Goal: Obtain resource: Download file/media

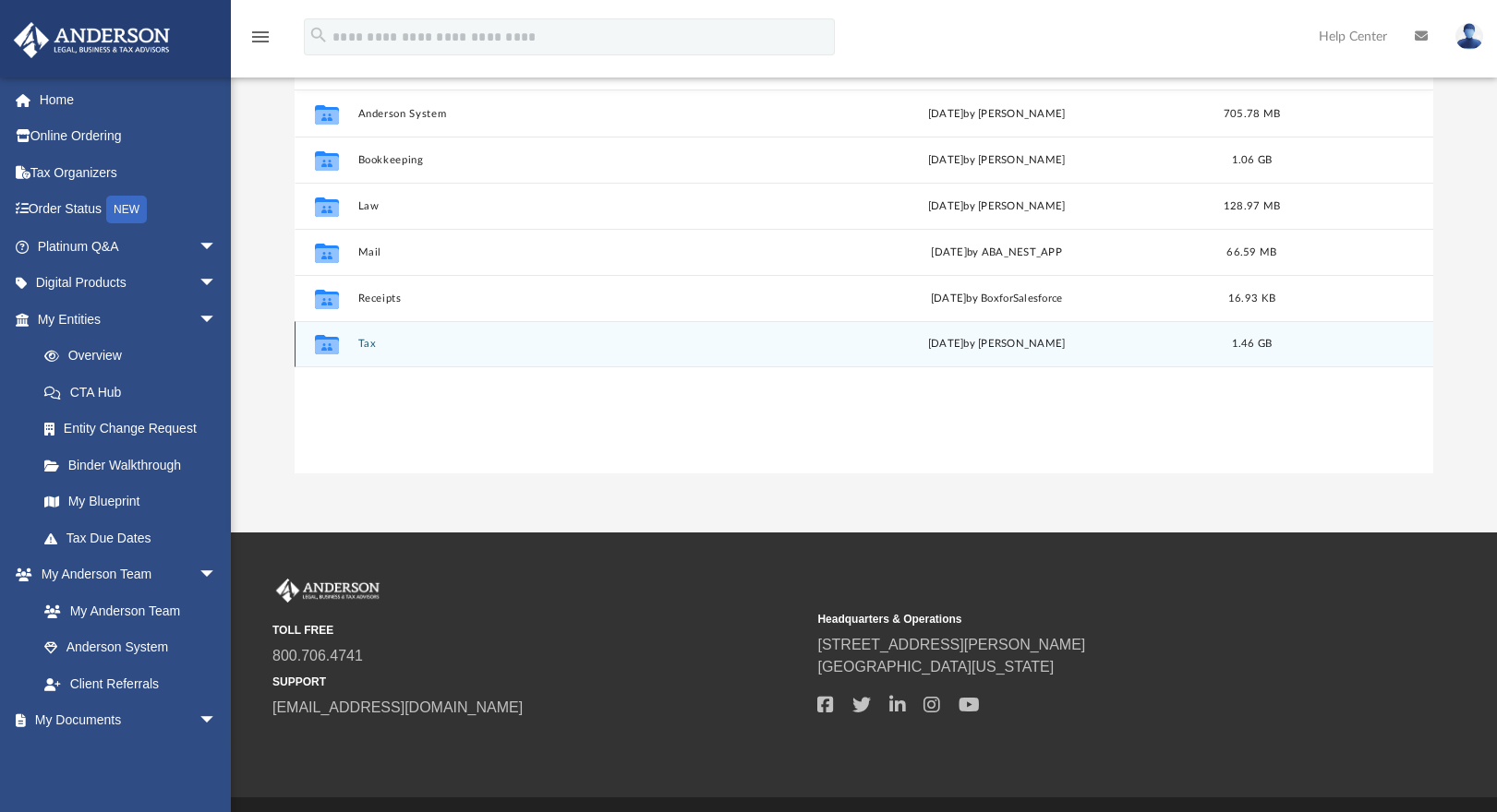
scroll to position [406, 1125]
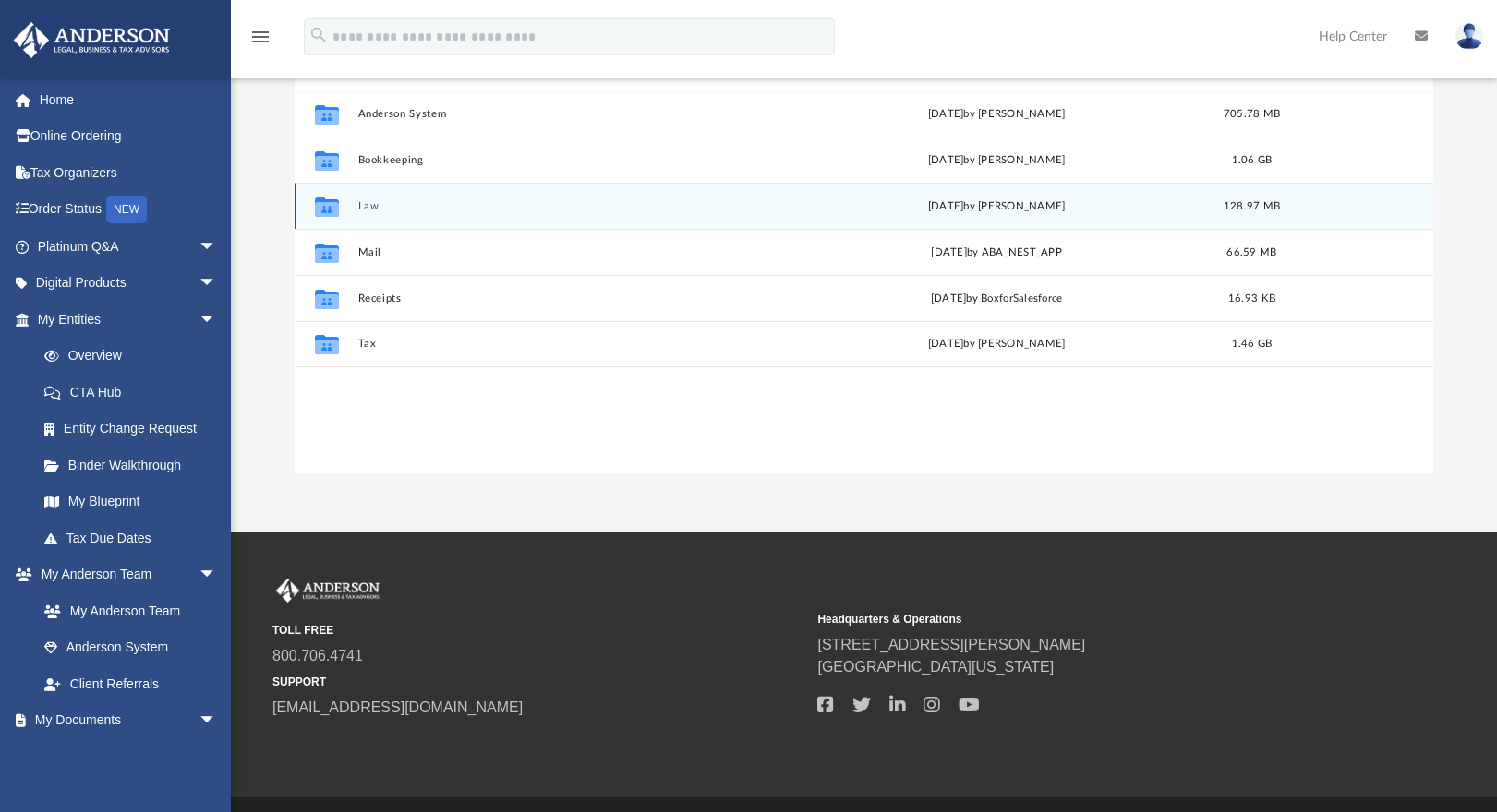
click at [361, 206] on button "Law" at bounding box center [567, 206] width 420 height 12
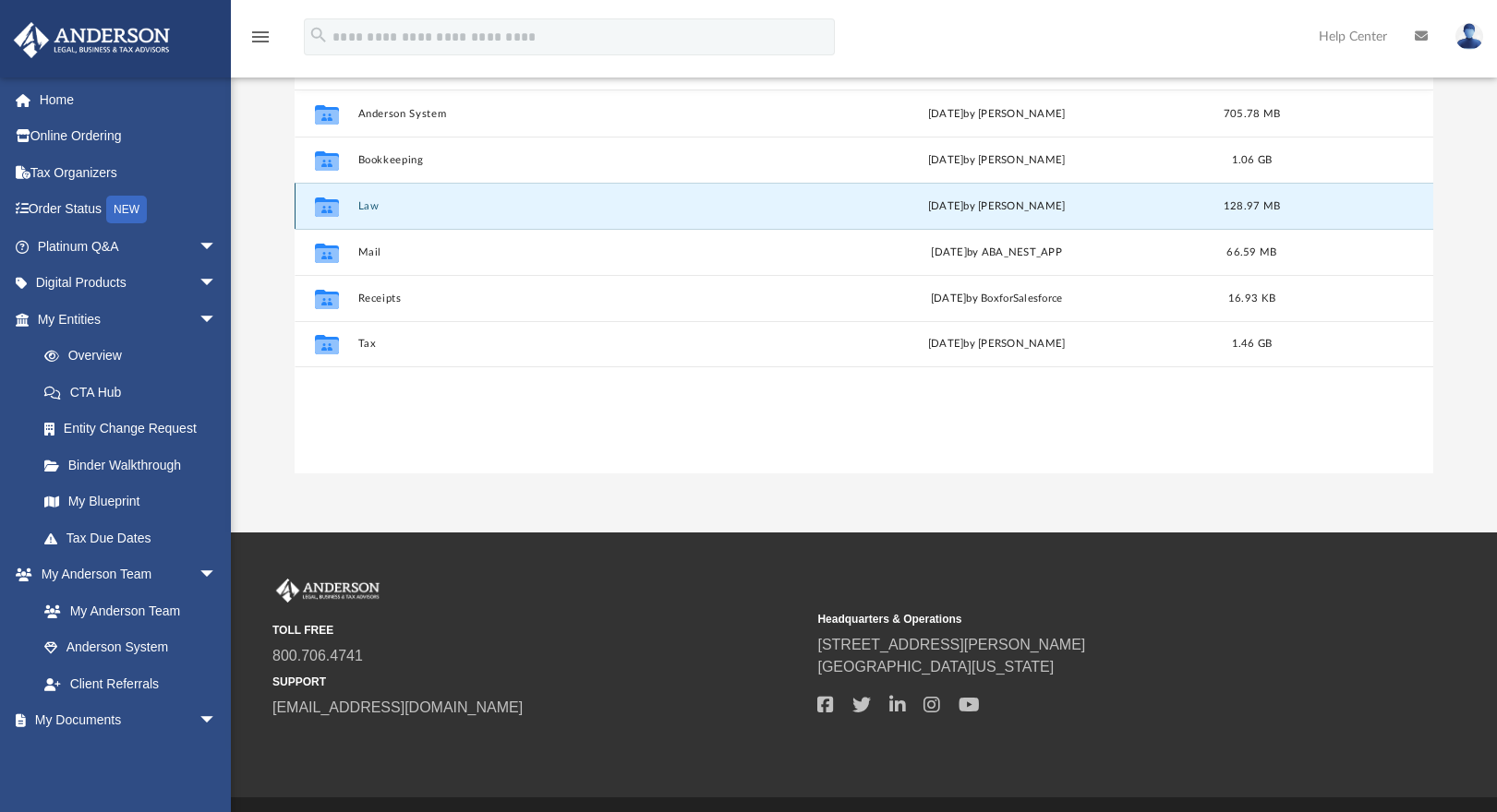
click at [361, 206] on button "Law" at bounding box center [567, 206] width 420 height 12
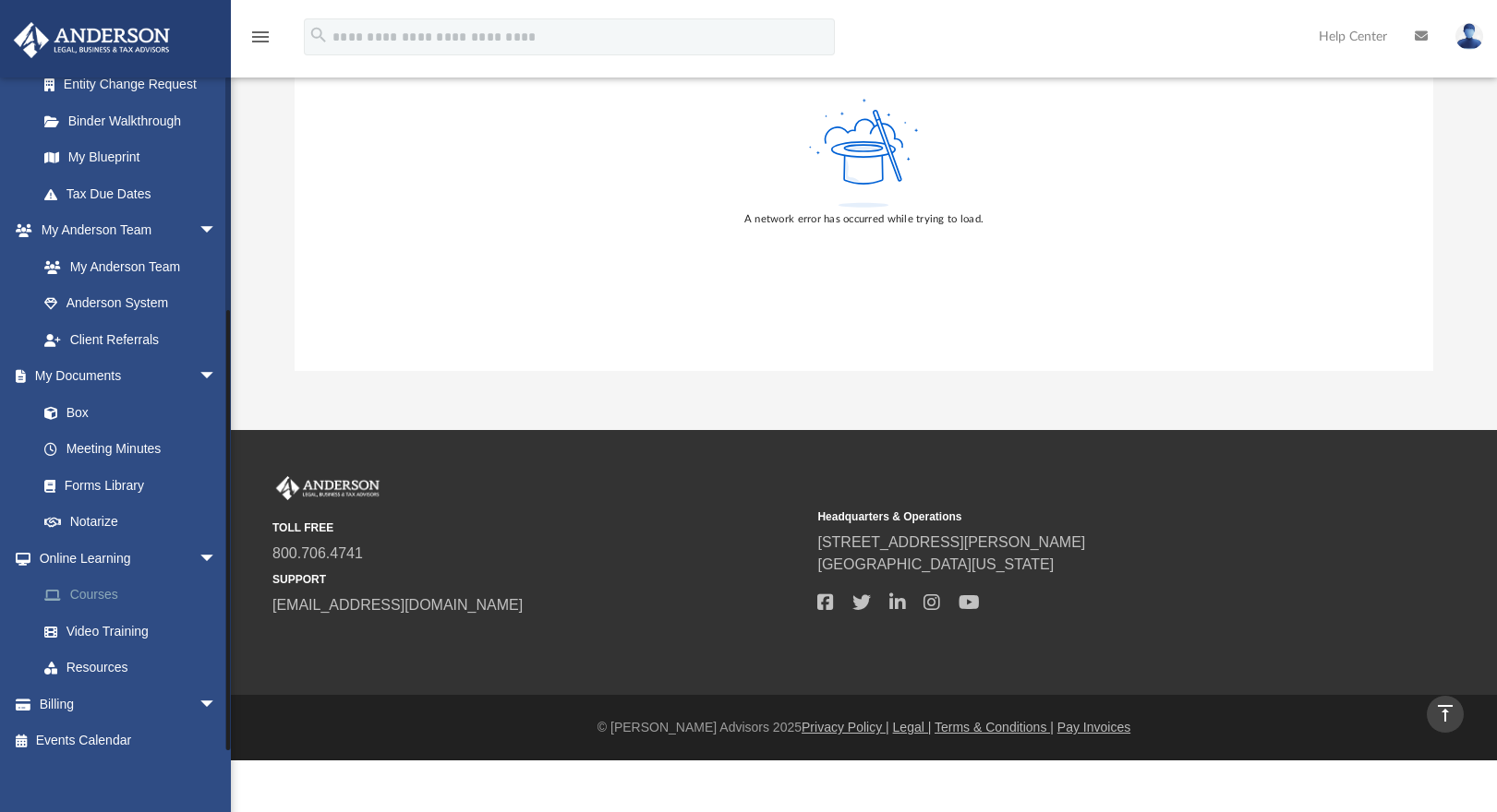
scroll to position [390, 0]
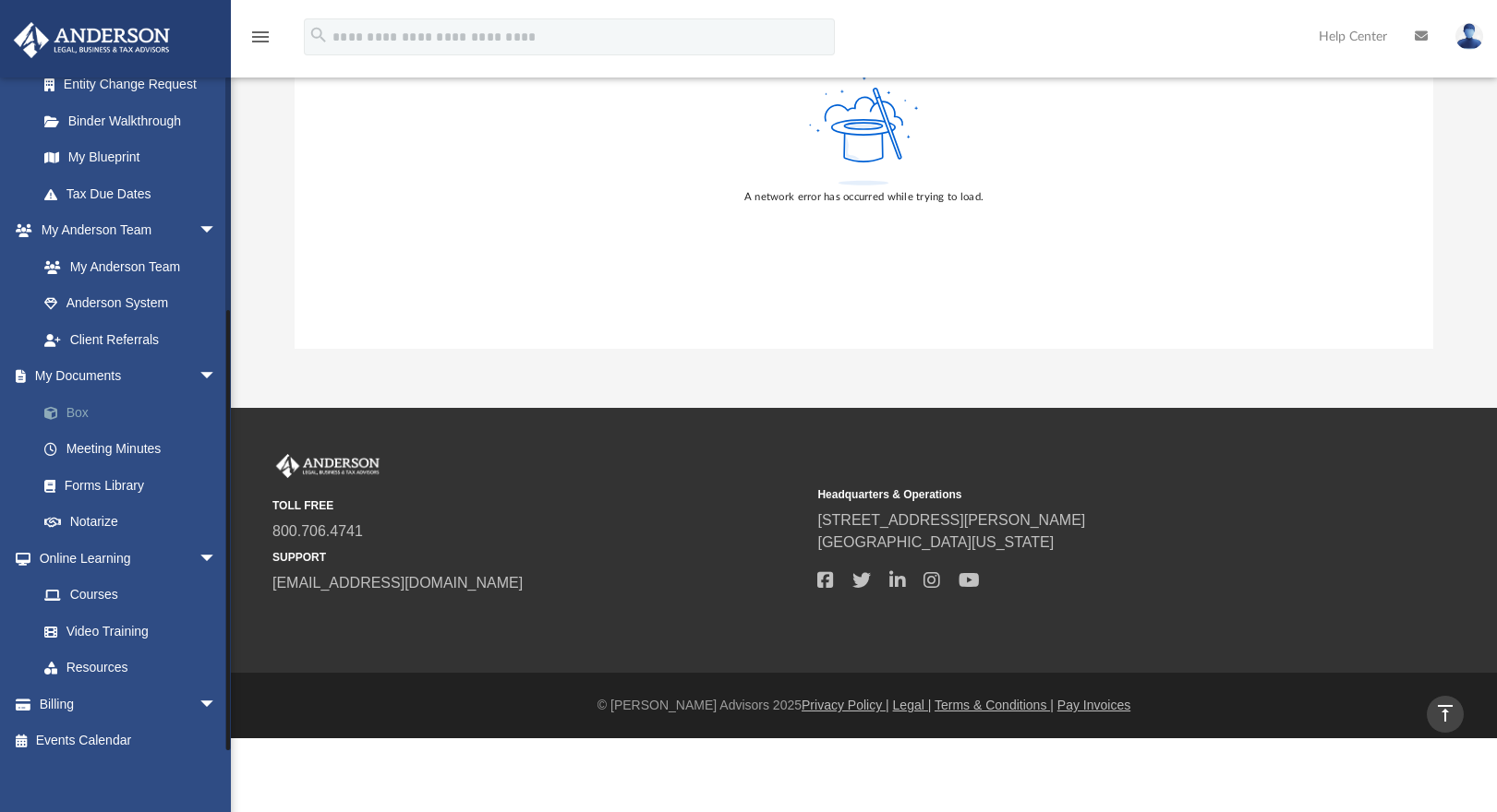
click at [79, 407] on link "Box" at bounding box center [134, 412] width 218 height 37
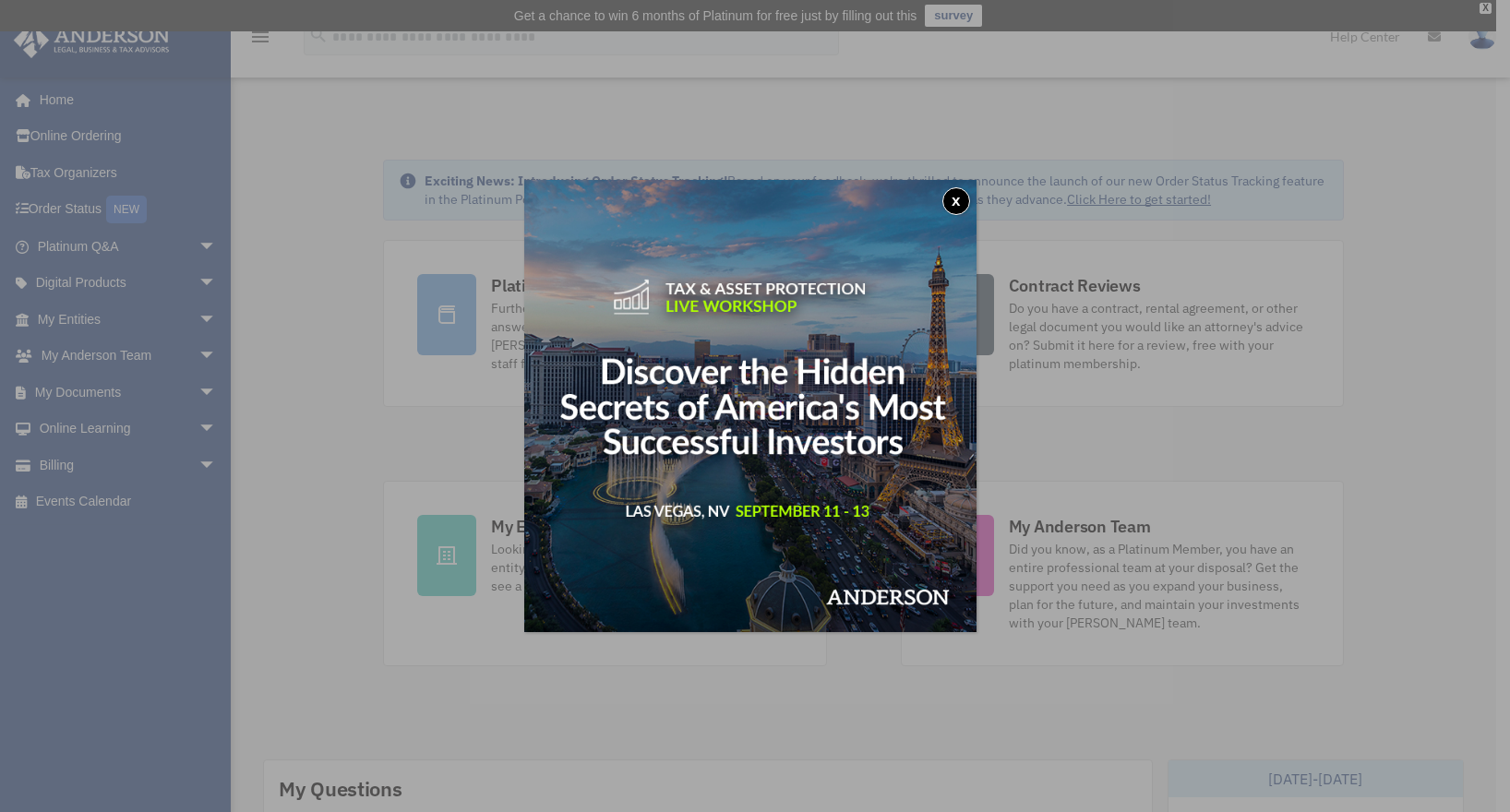
click at [966, 208] on button "x" at bounding box center [956, 200] width 27 height 27
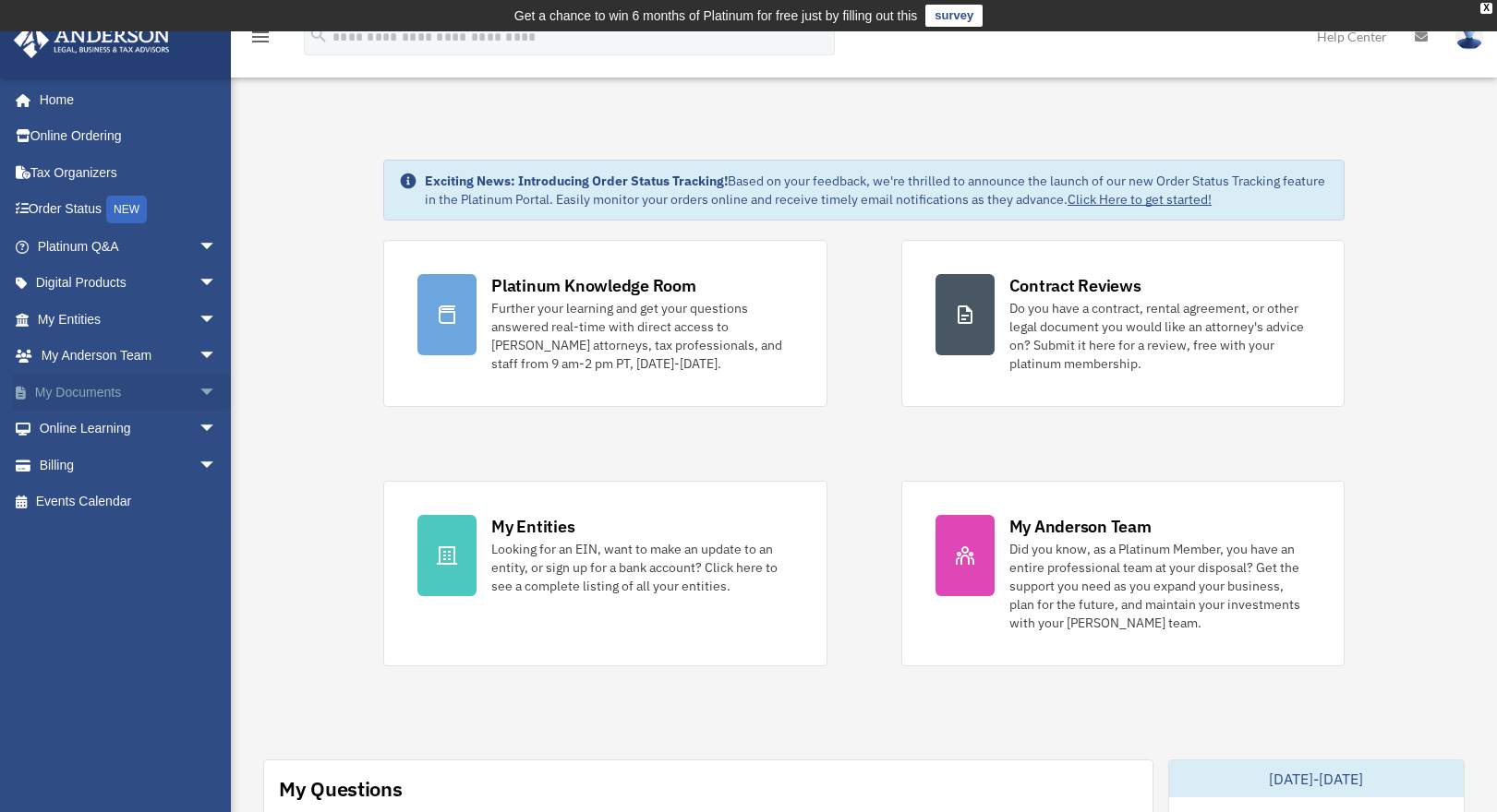
click at [61, 396] on link "My Documents arrow_drop_down" at bounding box center [129, 391] width 232 height 37
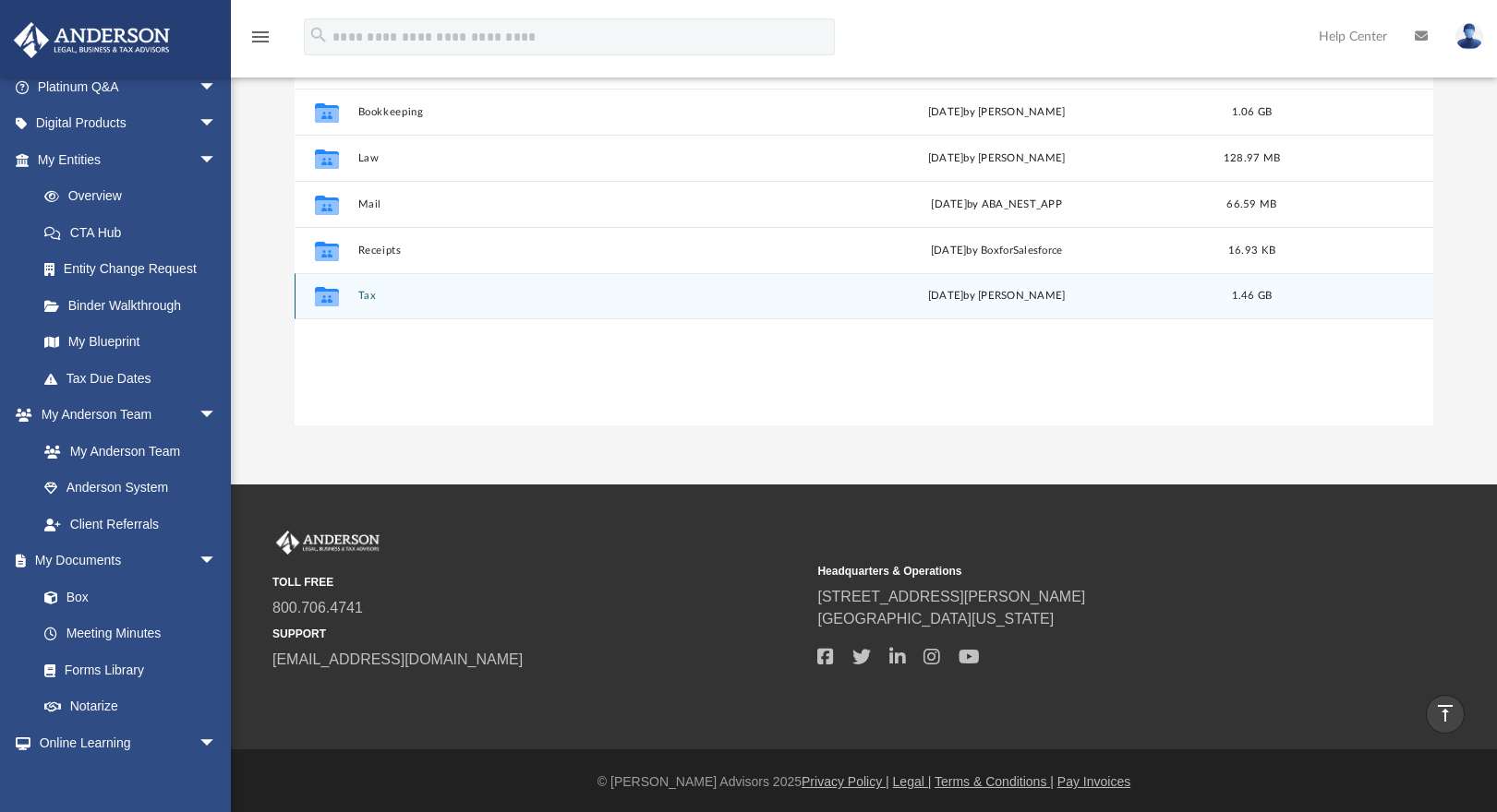
scroll to position [66, 0]
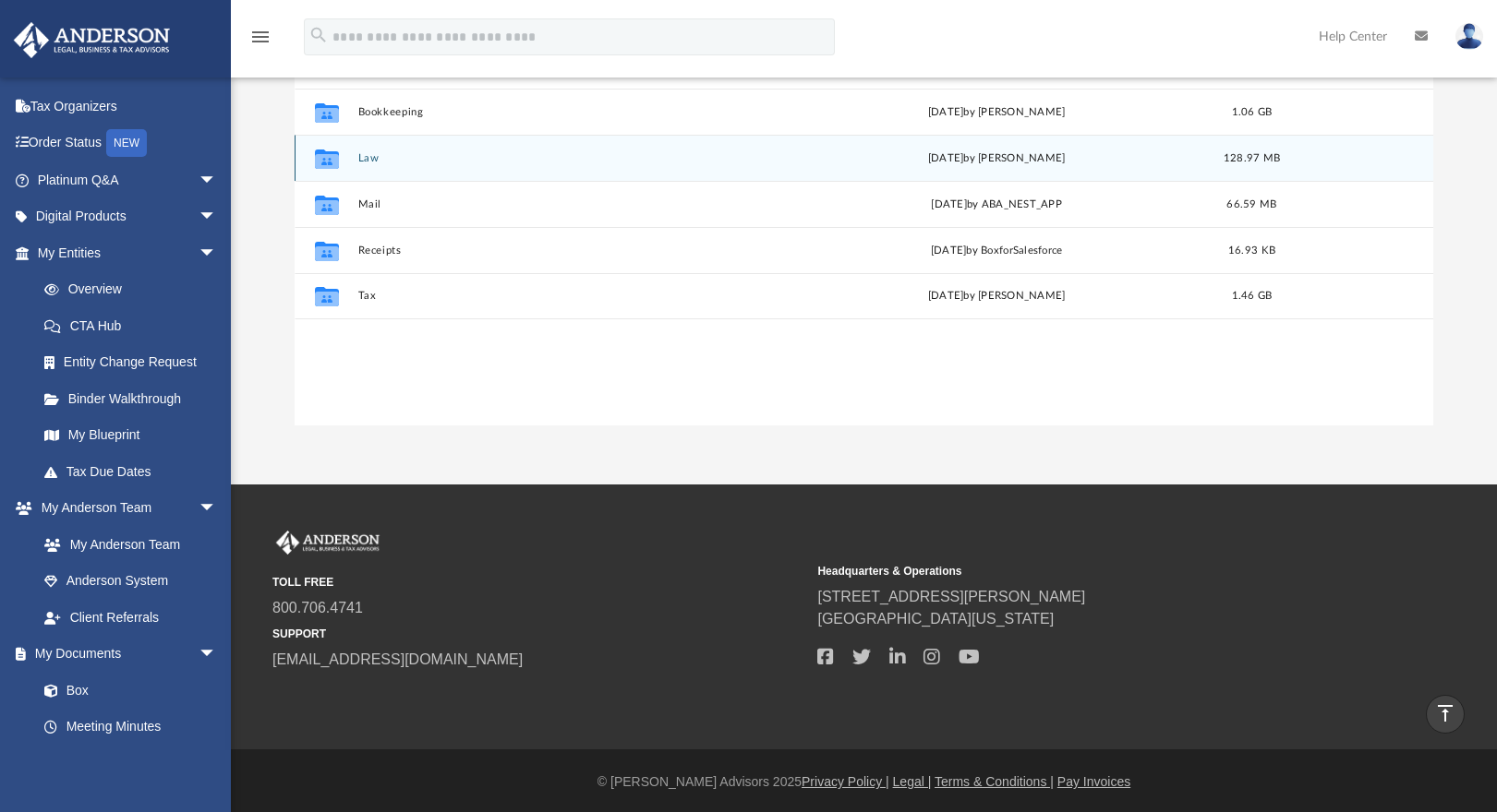
click at [370, 158] on button "Law" at bounding box center [567, 158] width 420 height 12
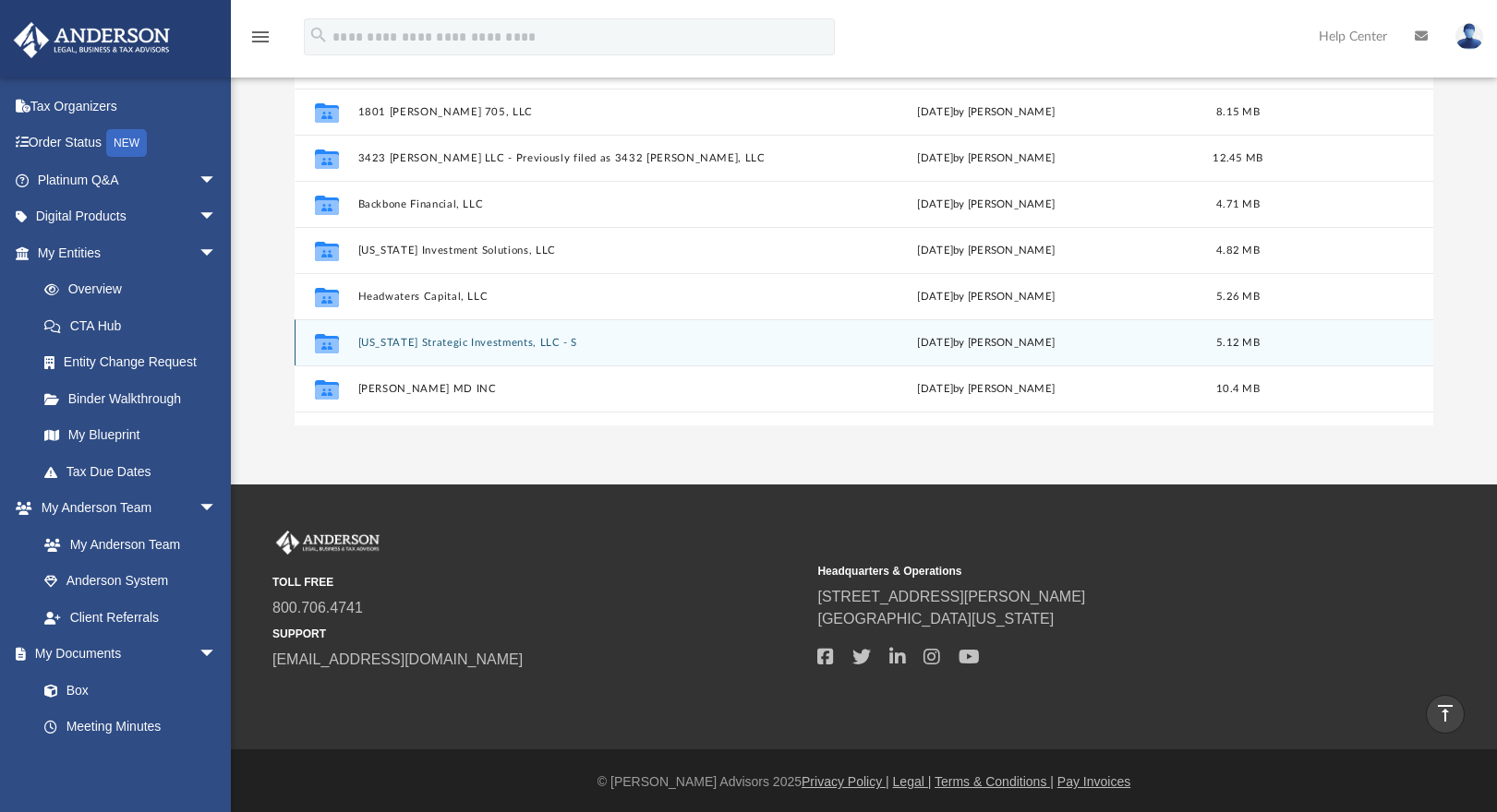
click at [454, 347] on button "[US_STATE] Strategic Investments, LLC - S" at bounding box center [564, 342] width 413 height 12
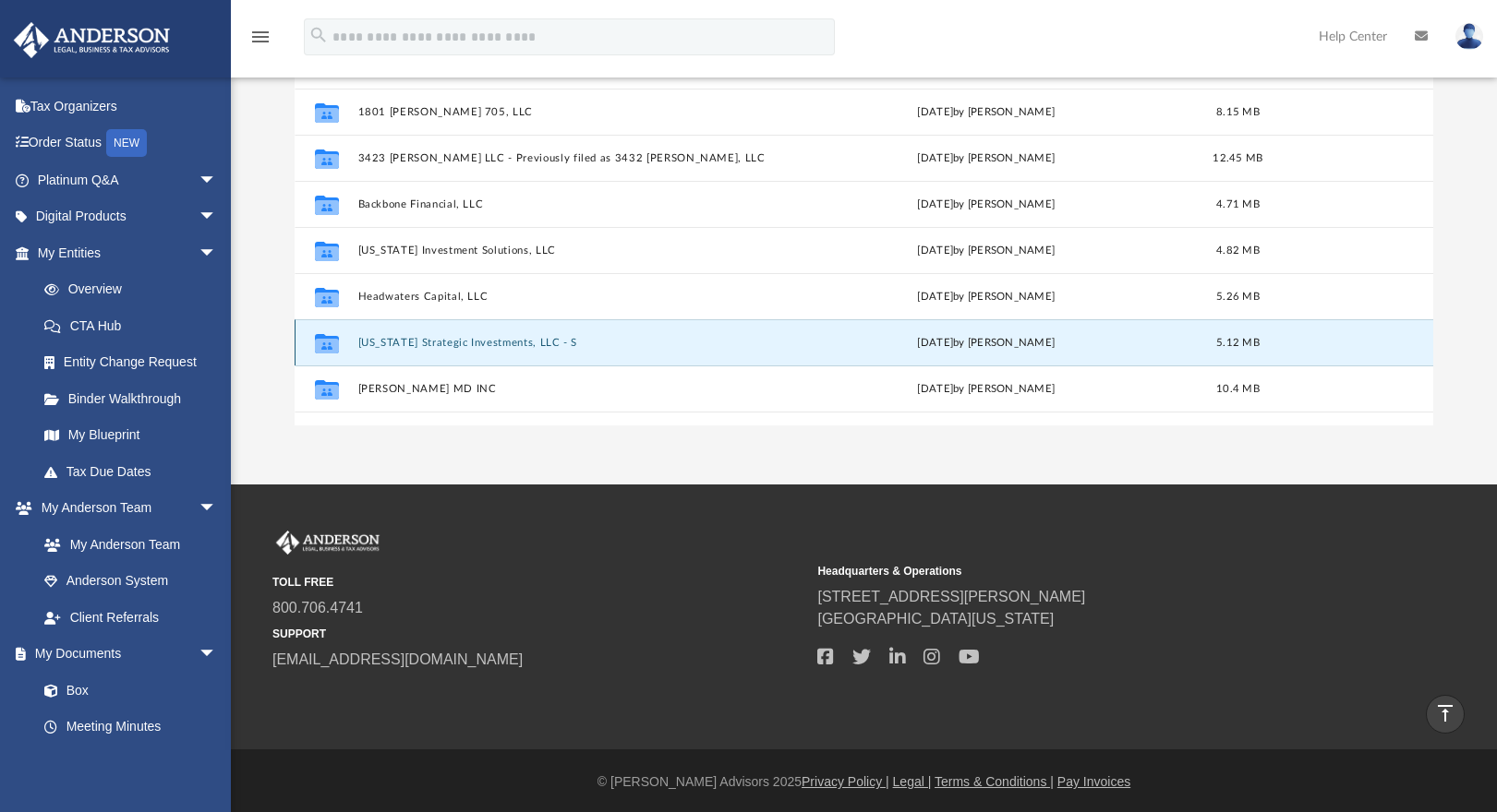
click at [490, 338] on button "[US_STATE] Strategic Investments, LLC - S" at bounding box center [564, 342] width 413 height 12
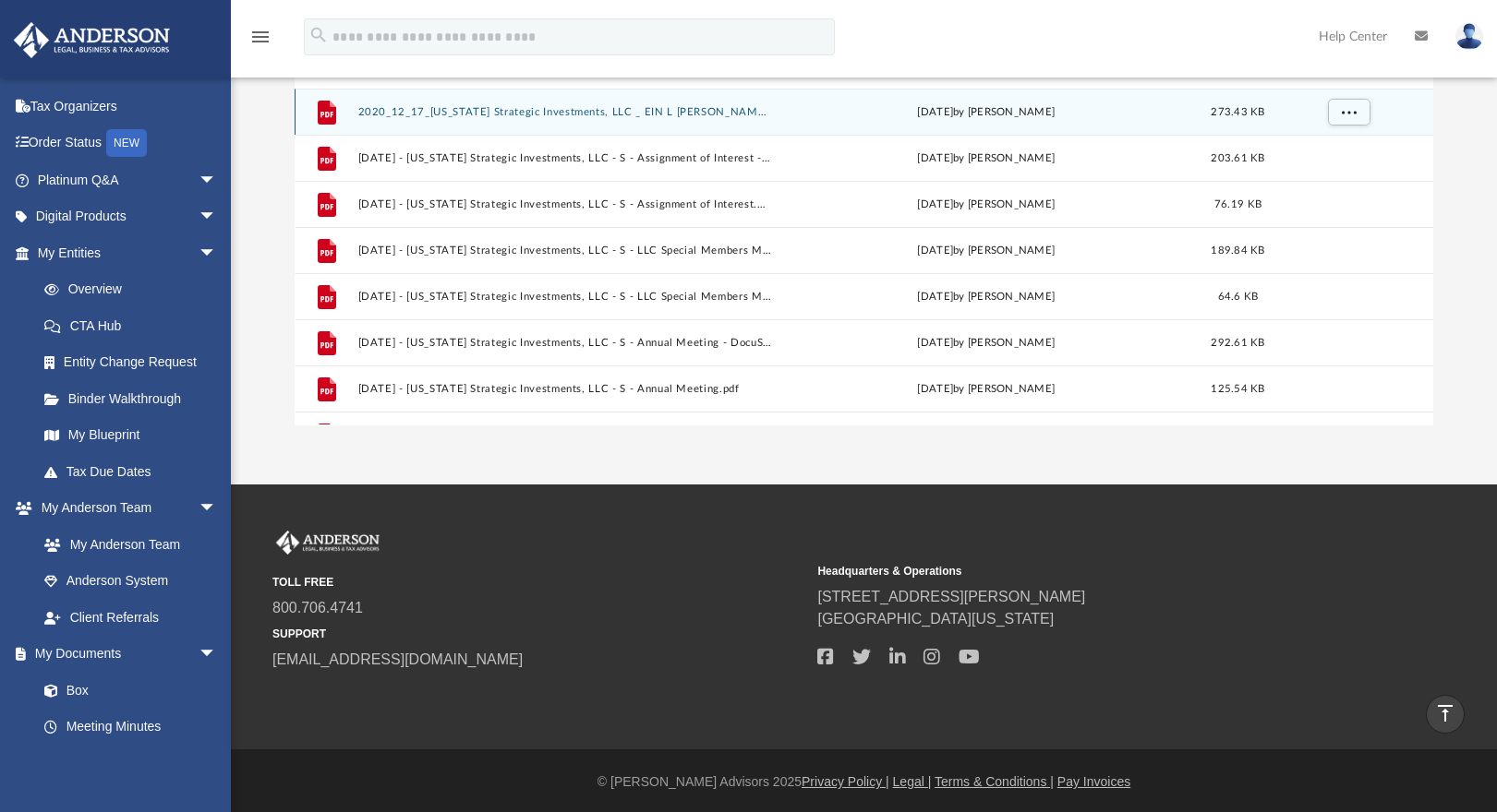
click at [601, 112] on button "2020_12_17_[US_STATE] Strategic Investments, LLC _ EIN L [PERSON_NAME].pdf" at bounding box center [564, 112] width 413 height 12
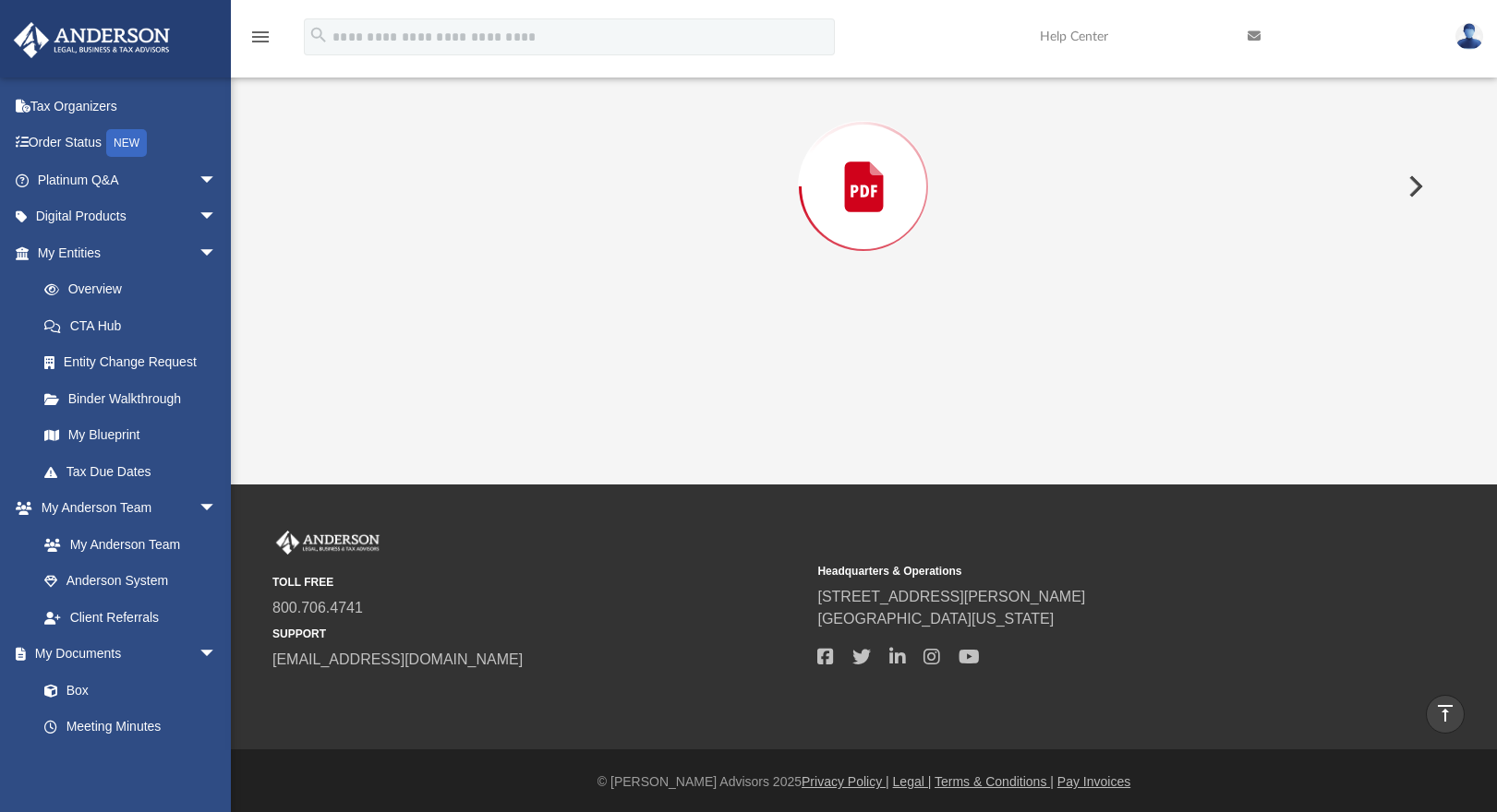
scroll to position [215, 0]
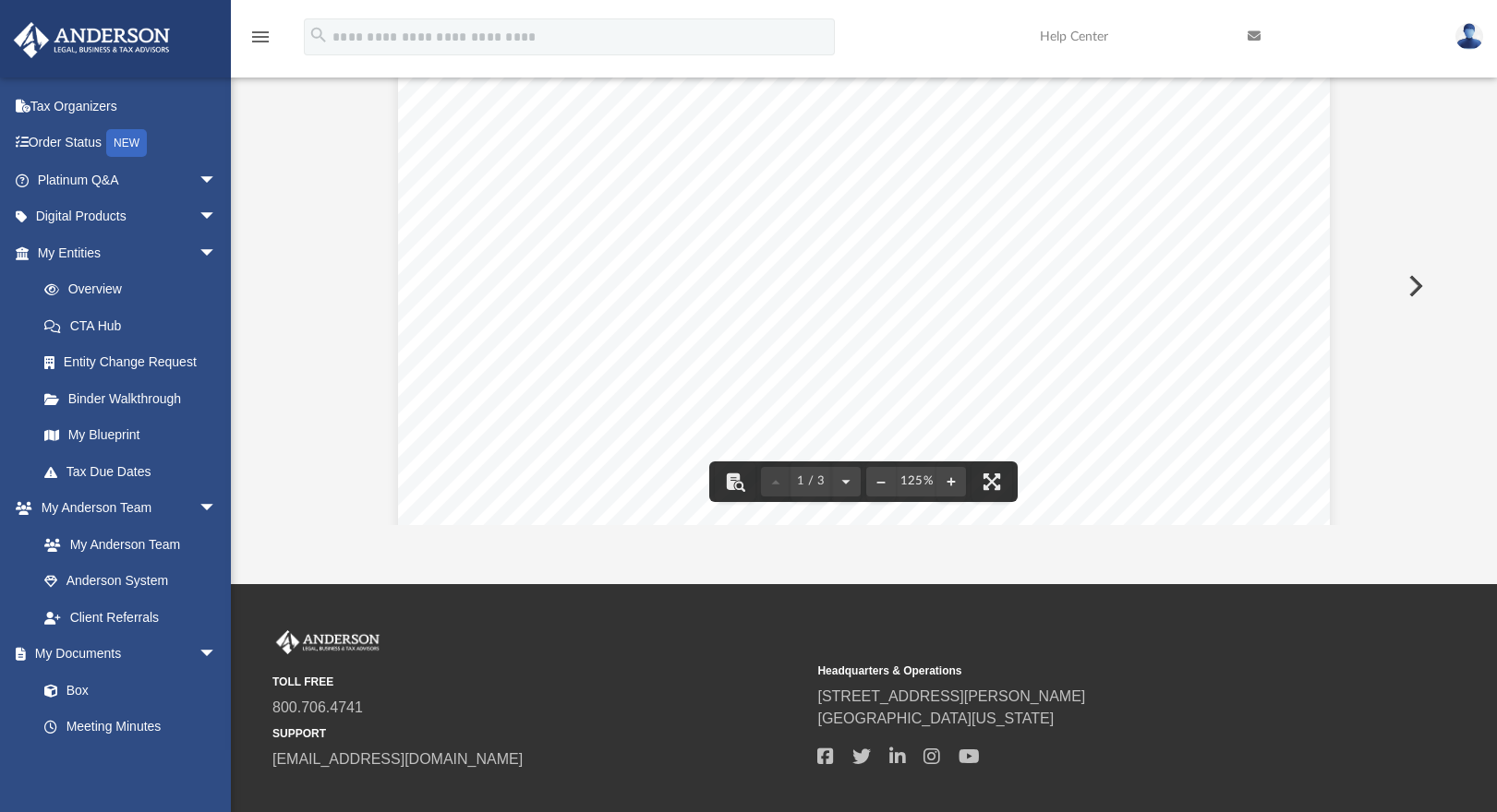
click at [1124, 381] on div "Page 1" at bounding box center [863, 667] width 931 height 1213
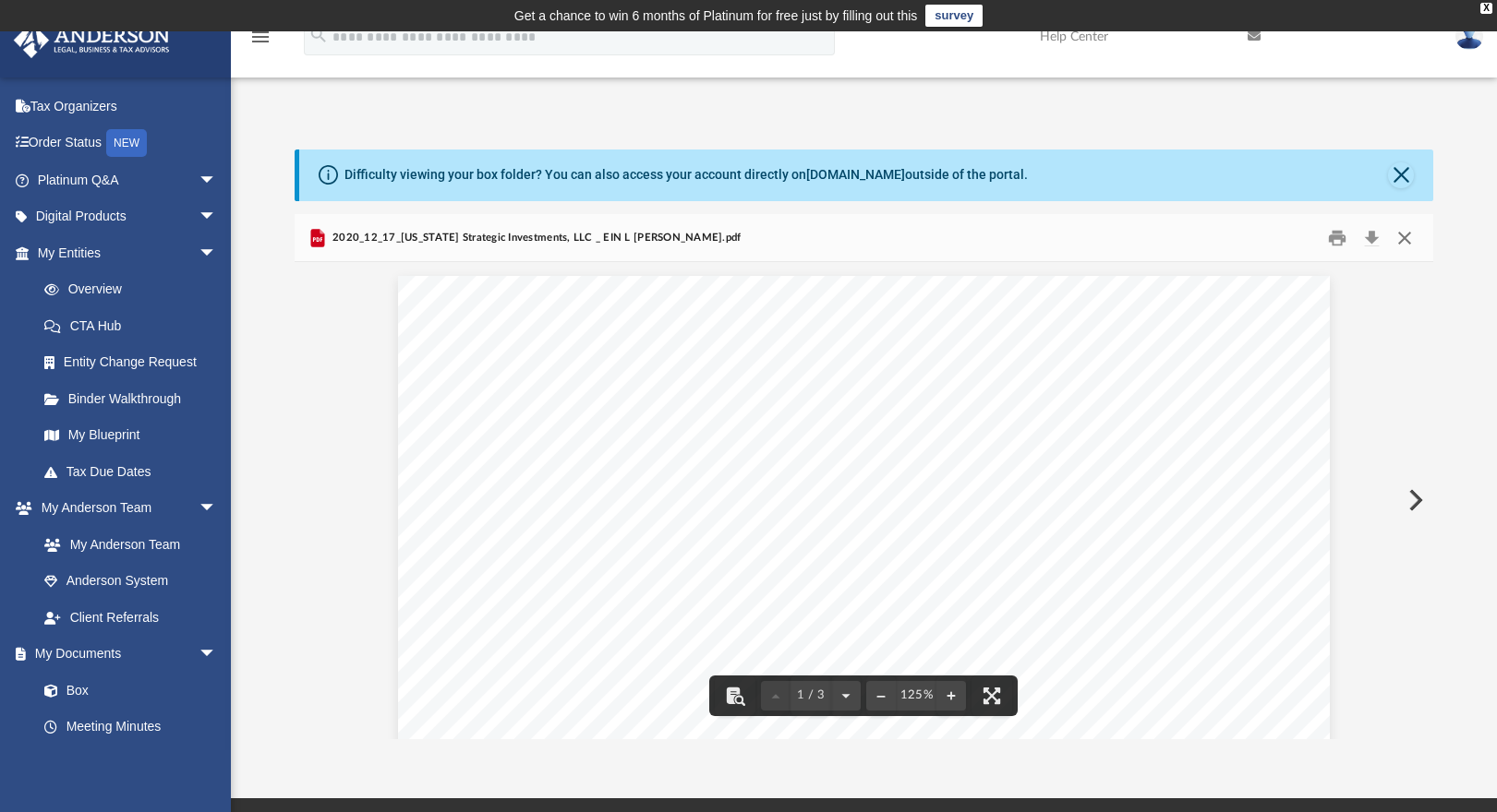
click at [1409, 238] on button "Close" at bounding box center [1403, 237] width 33 height 28
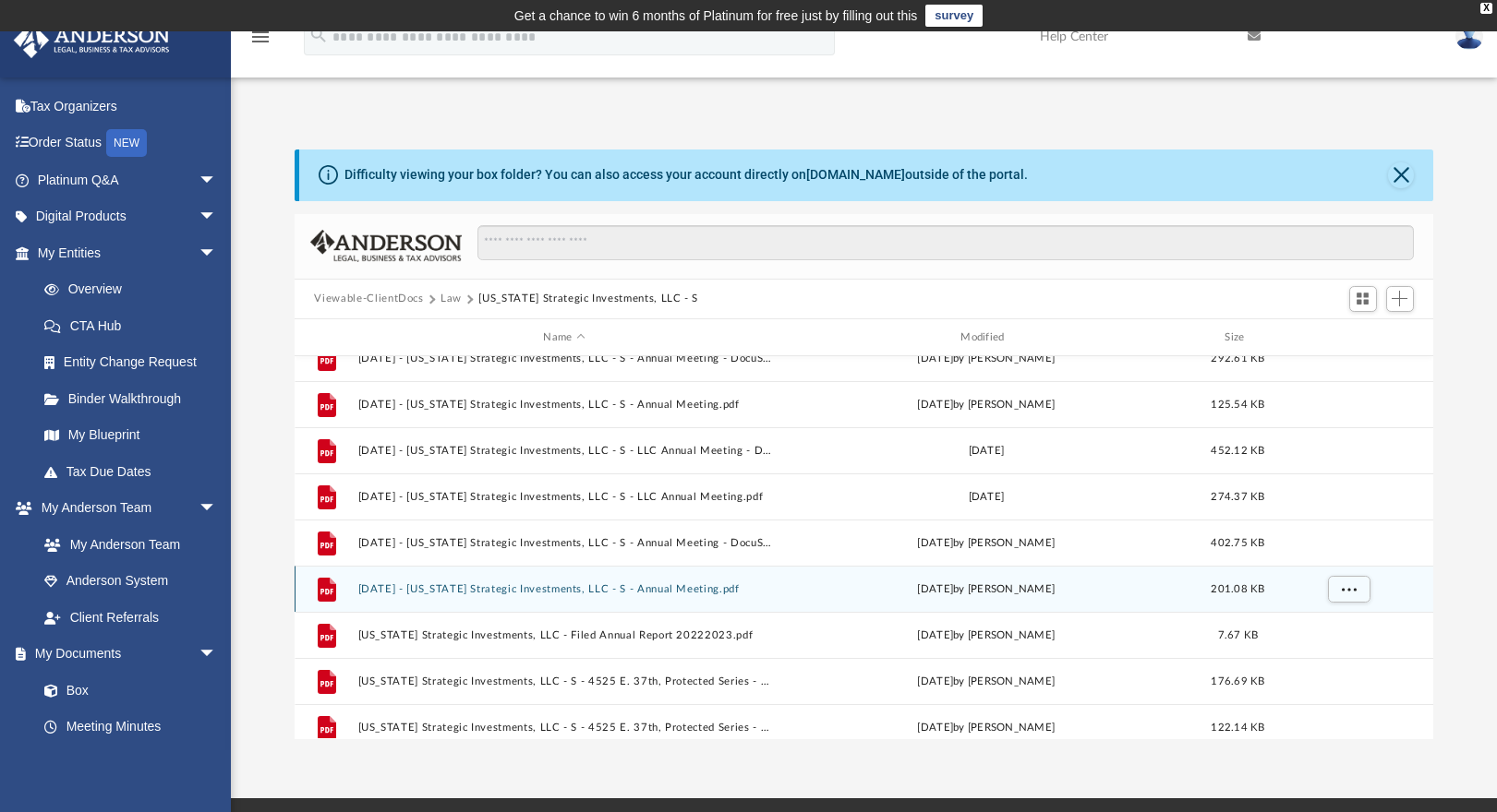
scroll to position [310, 0]
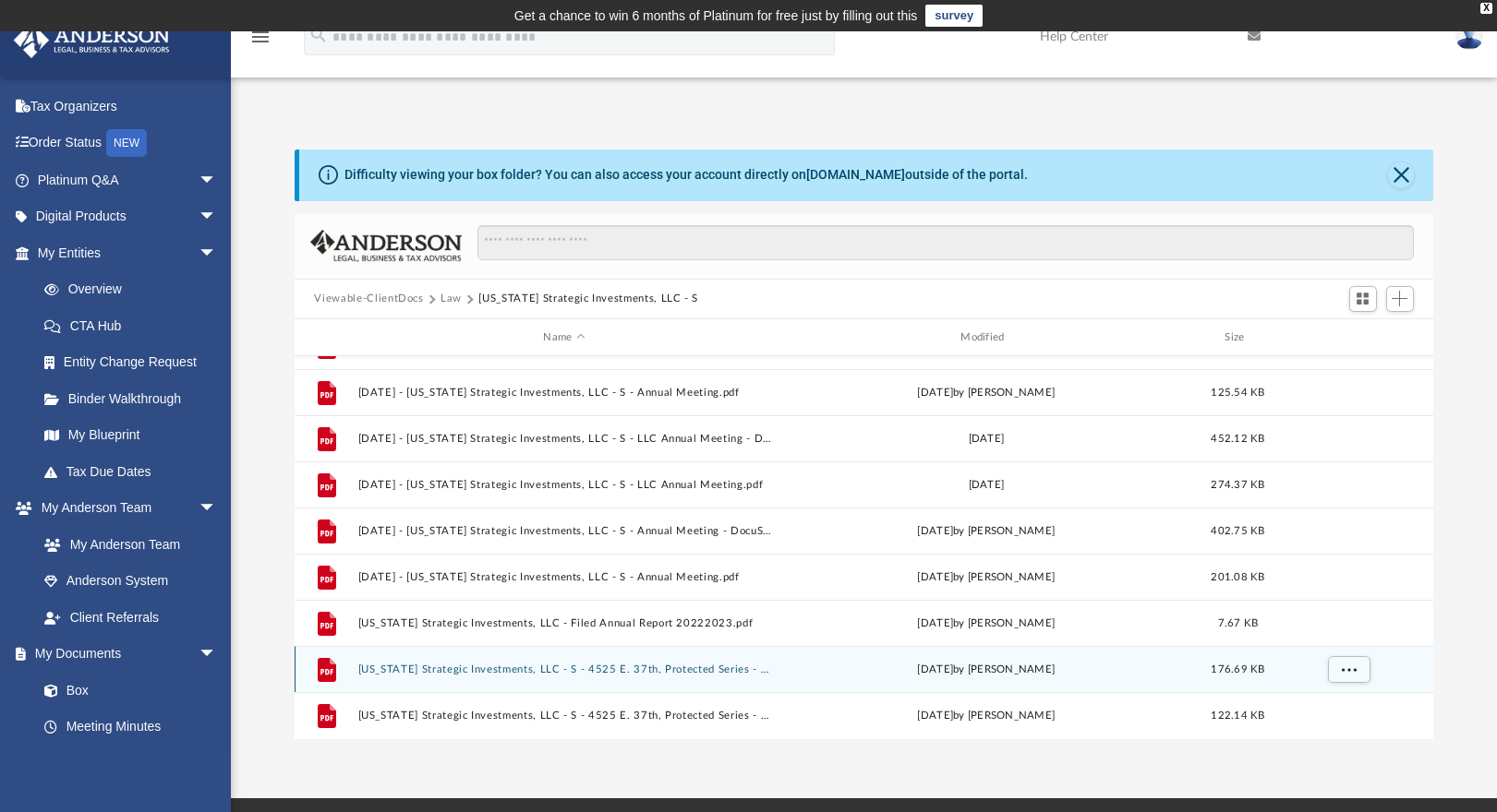
click at [616, 671] on button "[US_STATE] Strategic Investments, LLC - S - 4525 E. 37th, Protected Series - Ce…" at bounding box center [564, 669] width 413 height 12
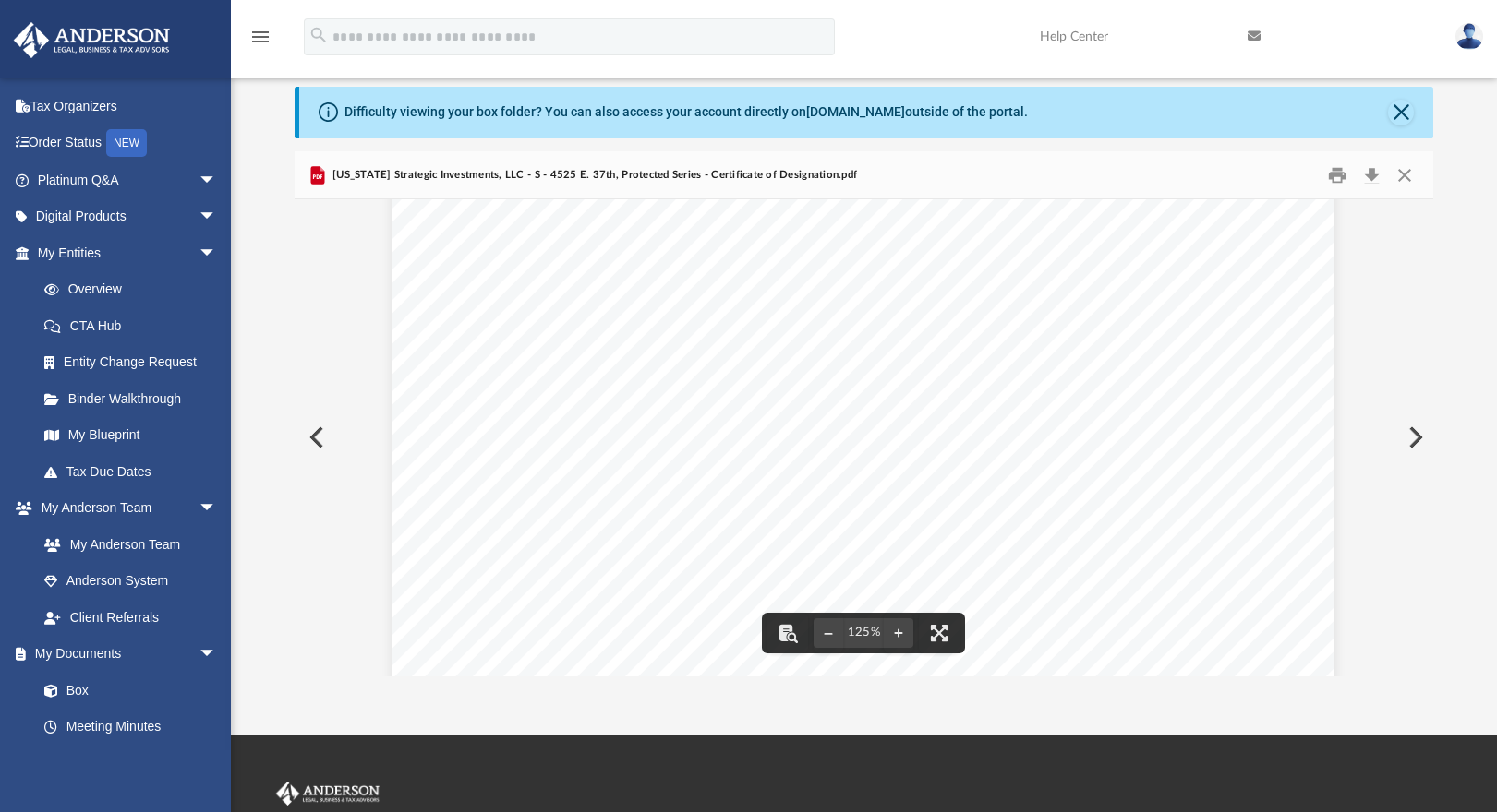
scroll to position [0, 0]
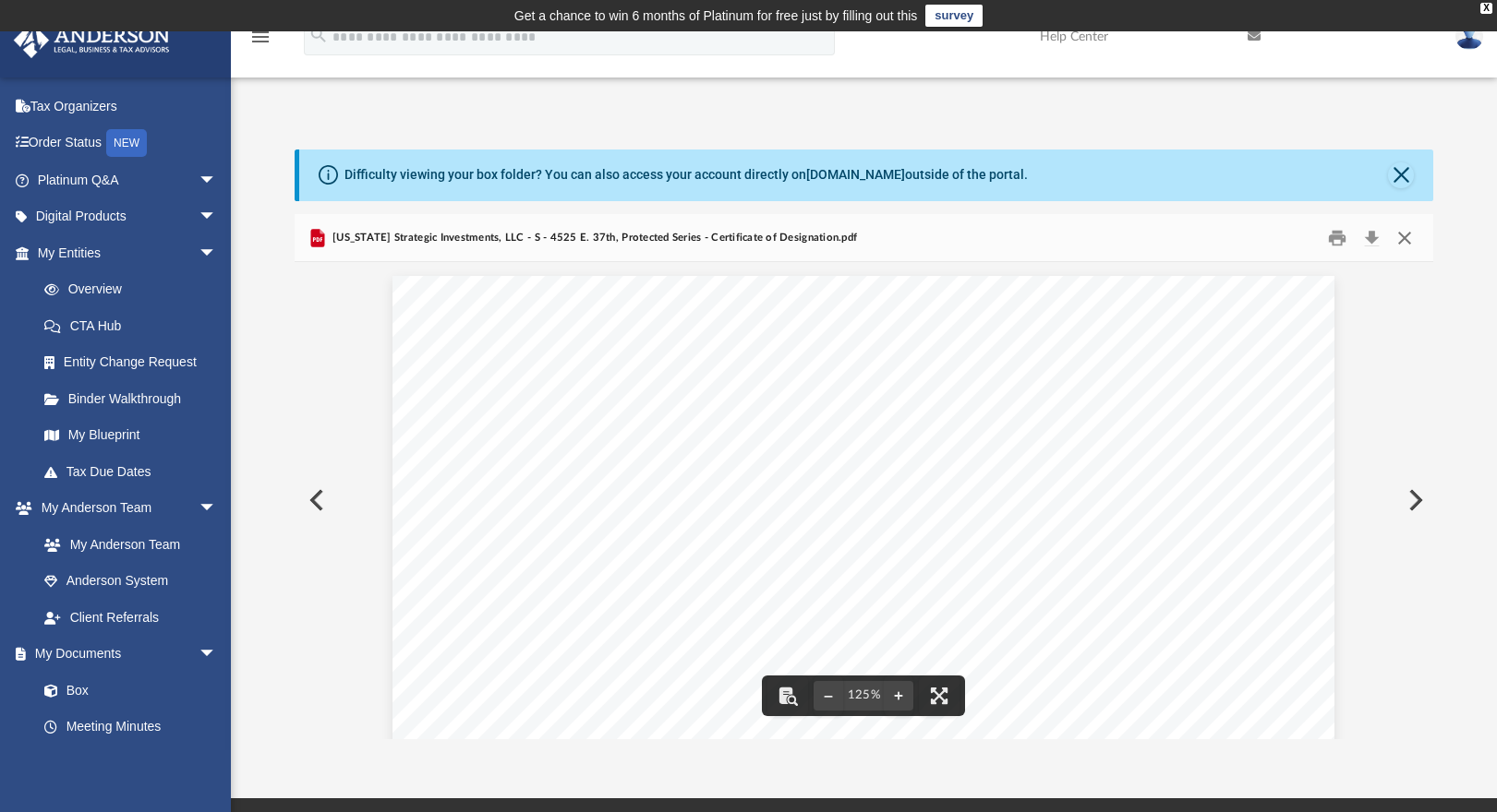
click at [1409, 242] on button "Close" at bounding box center [1403, 237] width 33 height 28
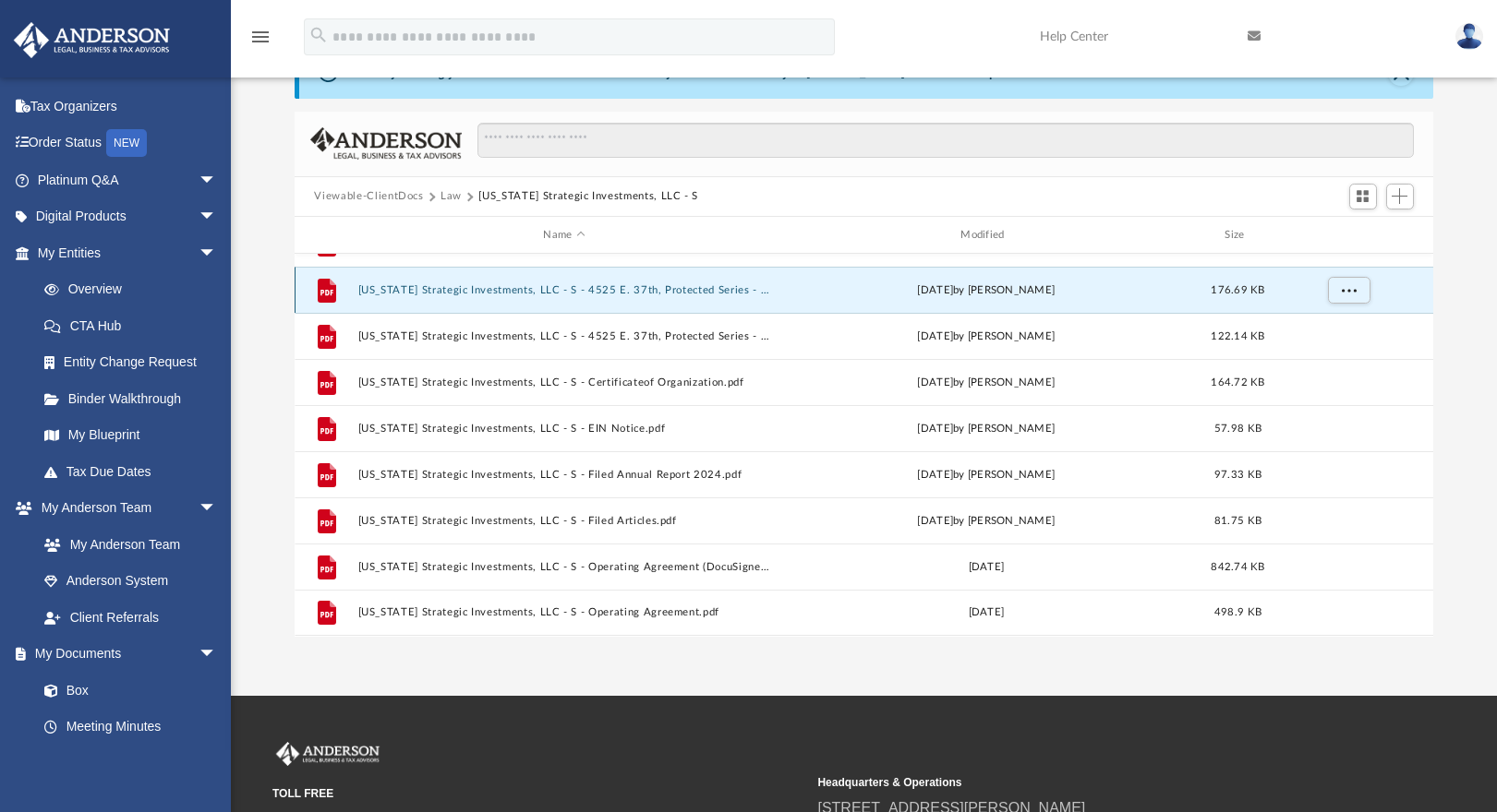
scroll to position [205, 0]
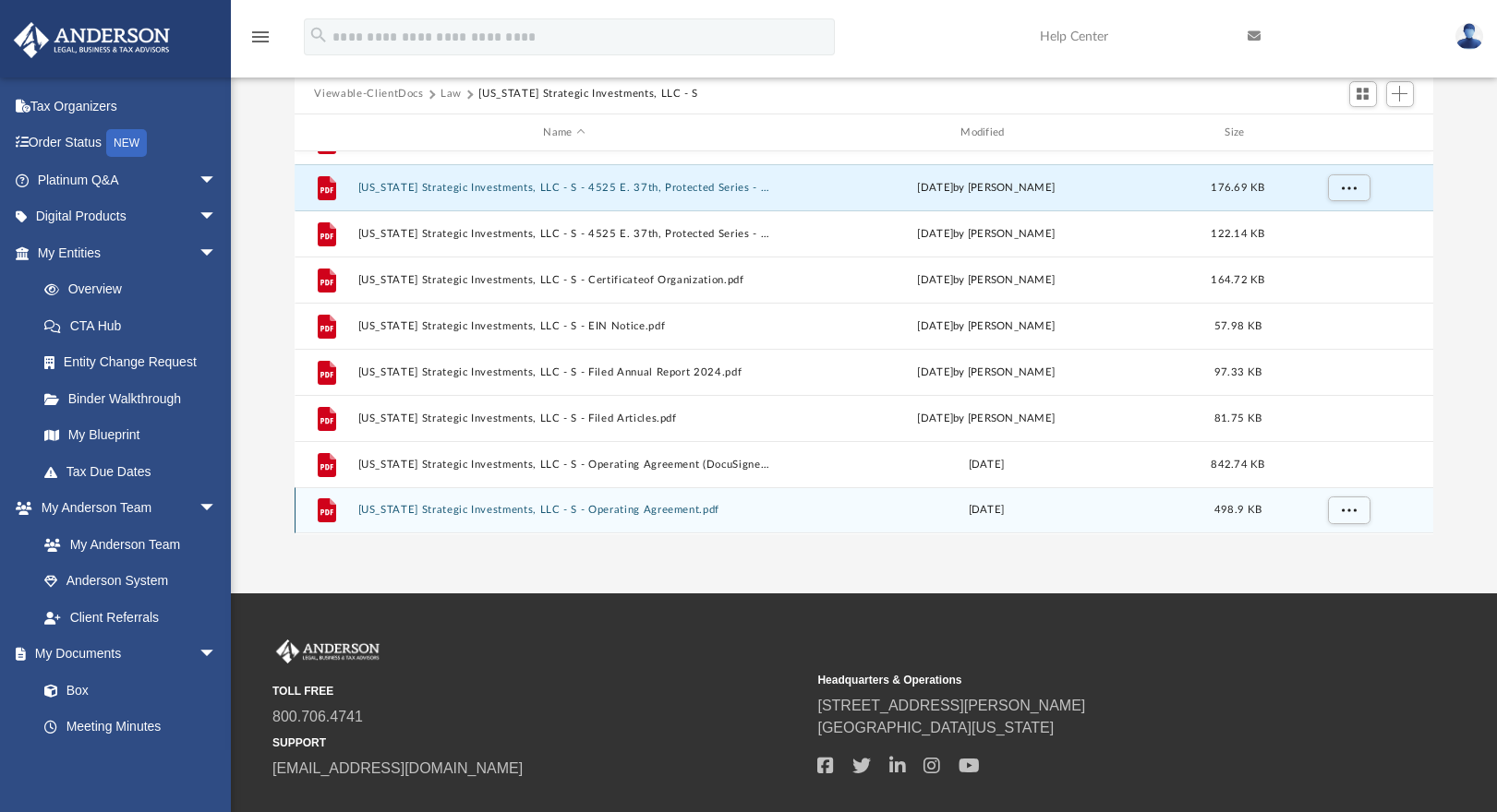
click at [597, 513] on button "[US_STATE] Strategic Investments, LLC - S - Operating Agreement.pdf" at bounding box center [564, 510] width 413 height 12
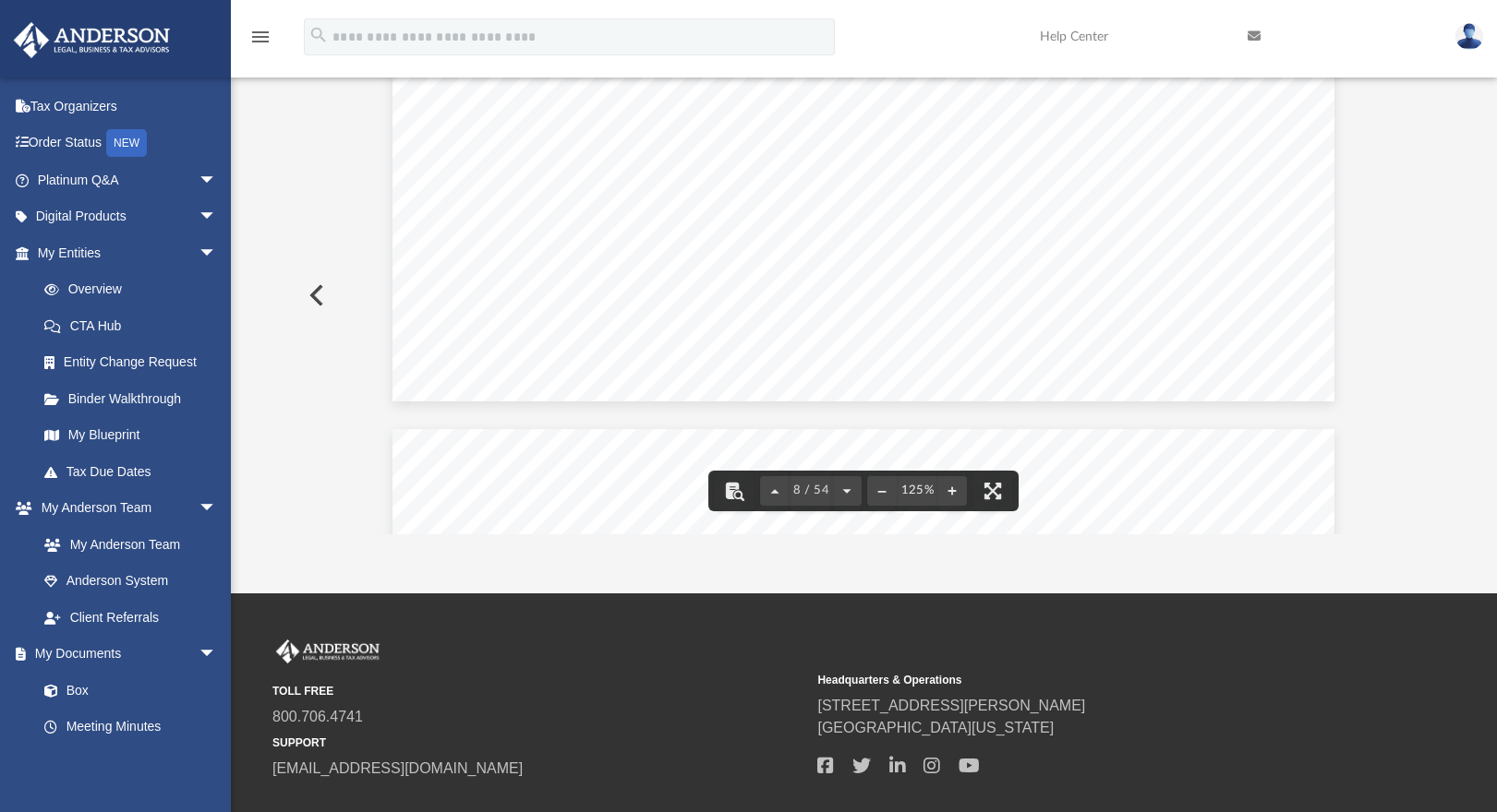
scroll to position [8681, 0]
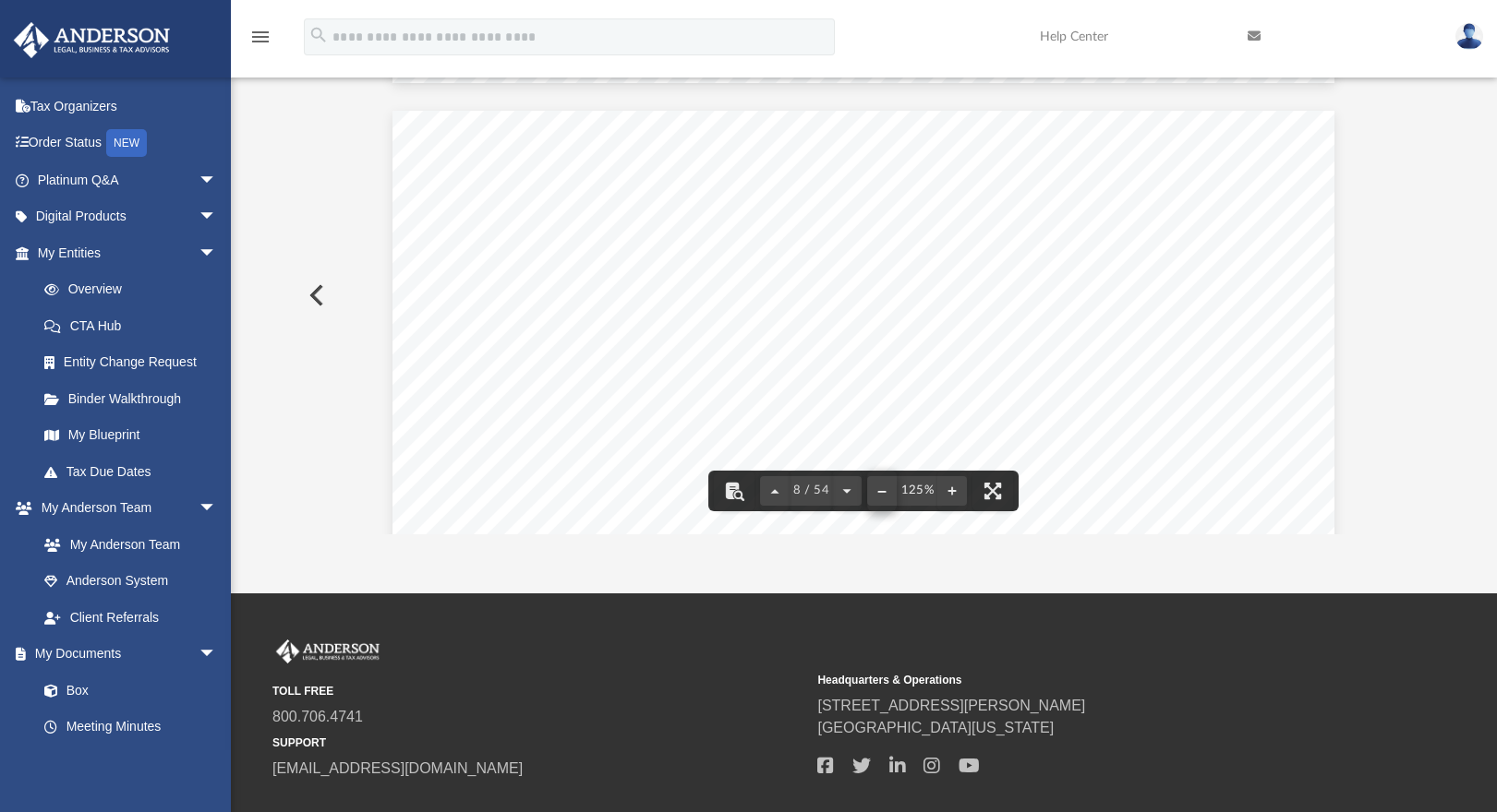
click at [881, 493] on button "File preview" at bounding box center [881, 491] width 29 height 41
